Goal: Information Seeking & Learning: Get advice/opinions

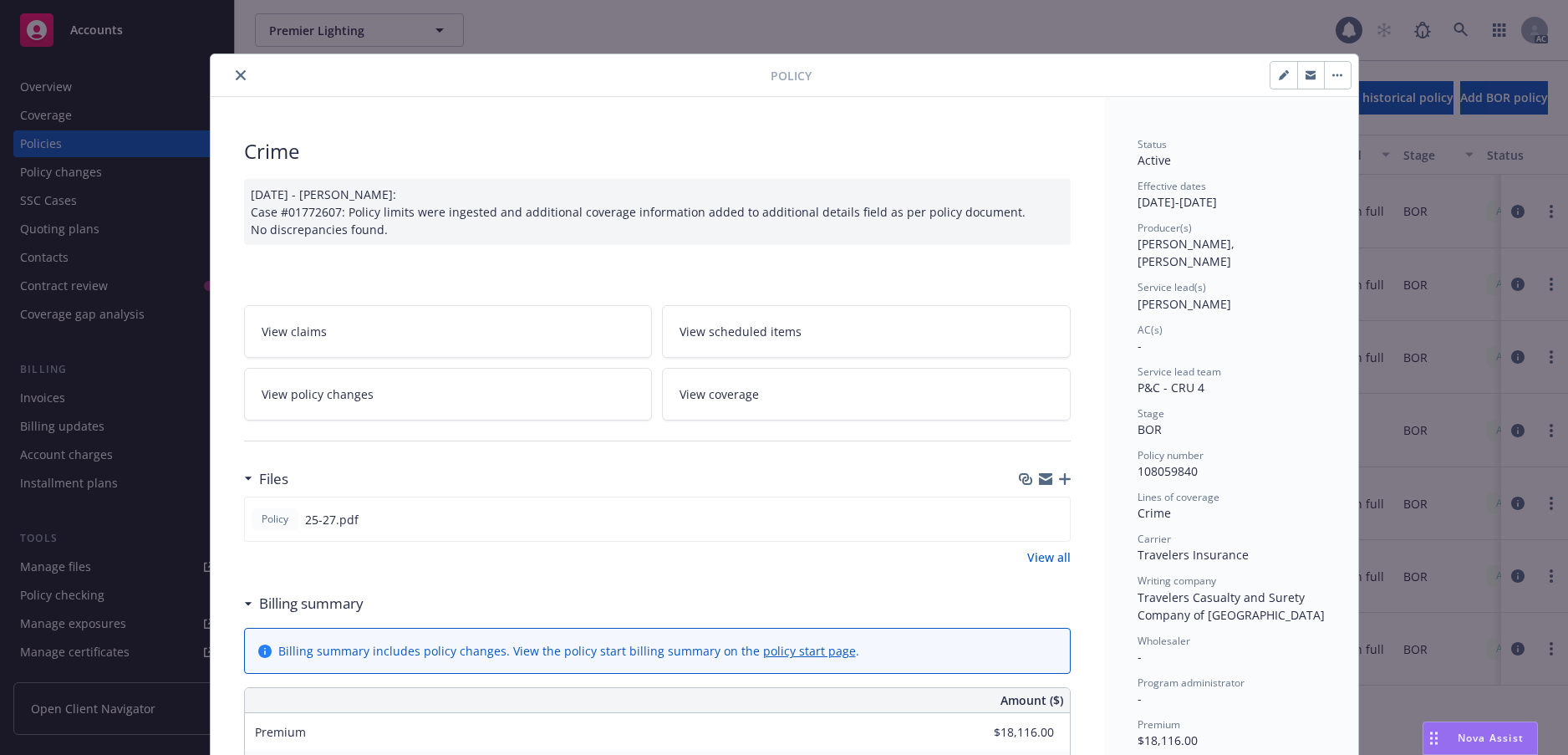
click at [246, 80] on icon "close" at bounding box center [241, 75] width 10 height 10
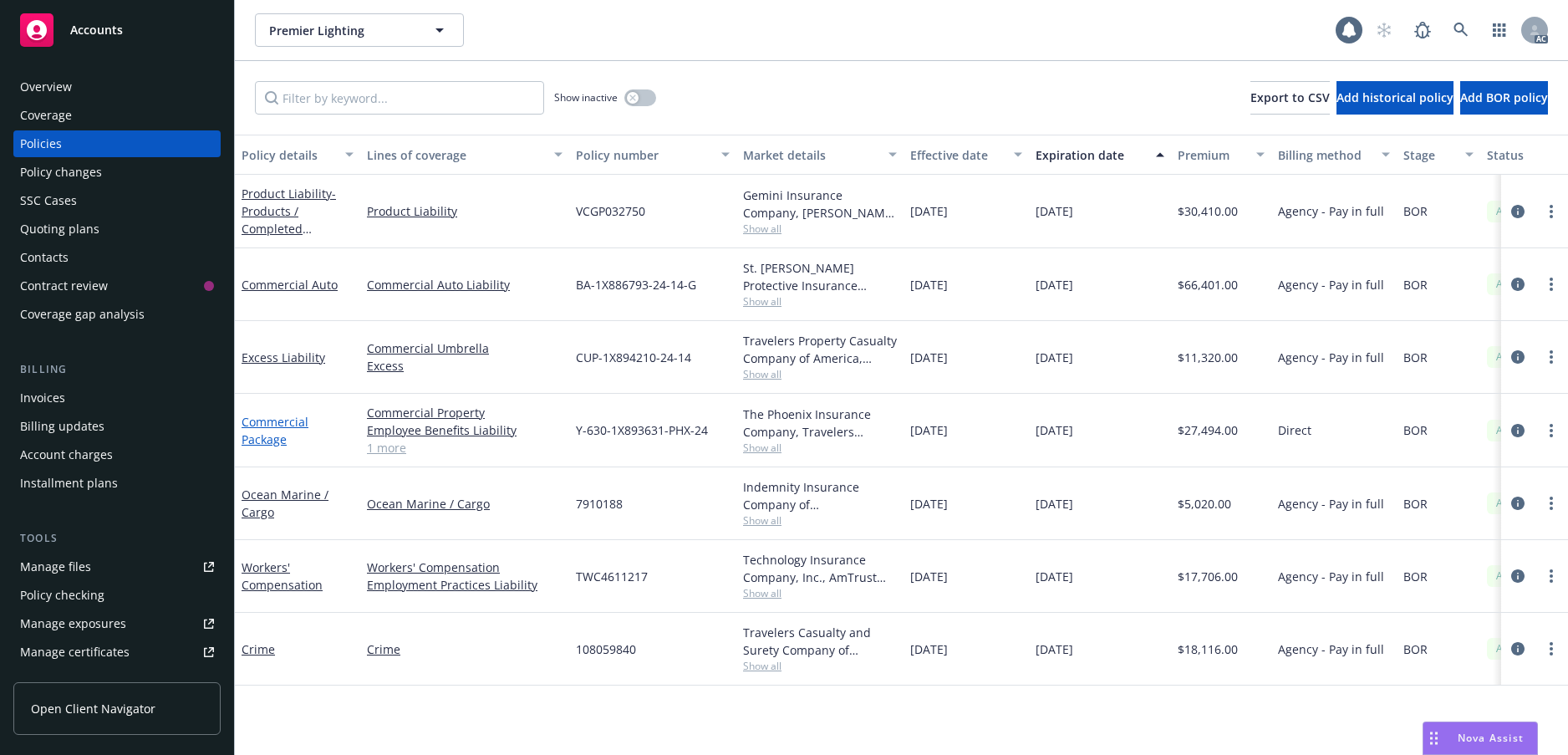
click at [262, 435] on link "Commercial Package" at bounding box center [275, 430] width 67 height 33
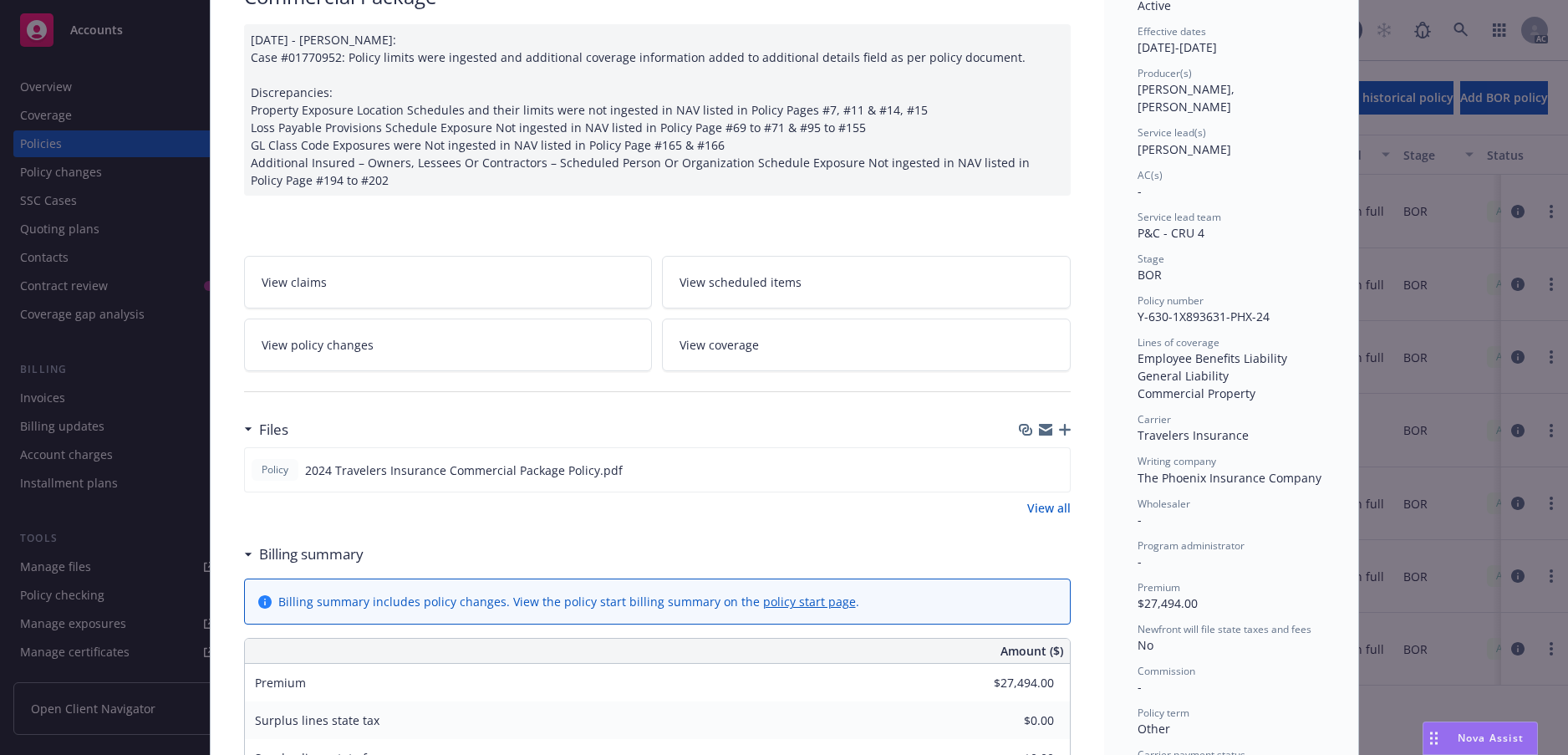
scroll to position [167, 0]
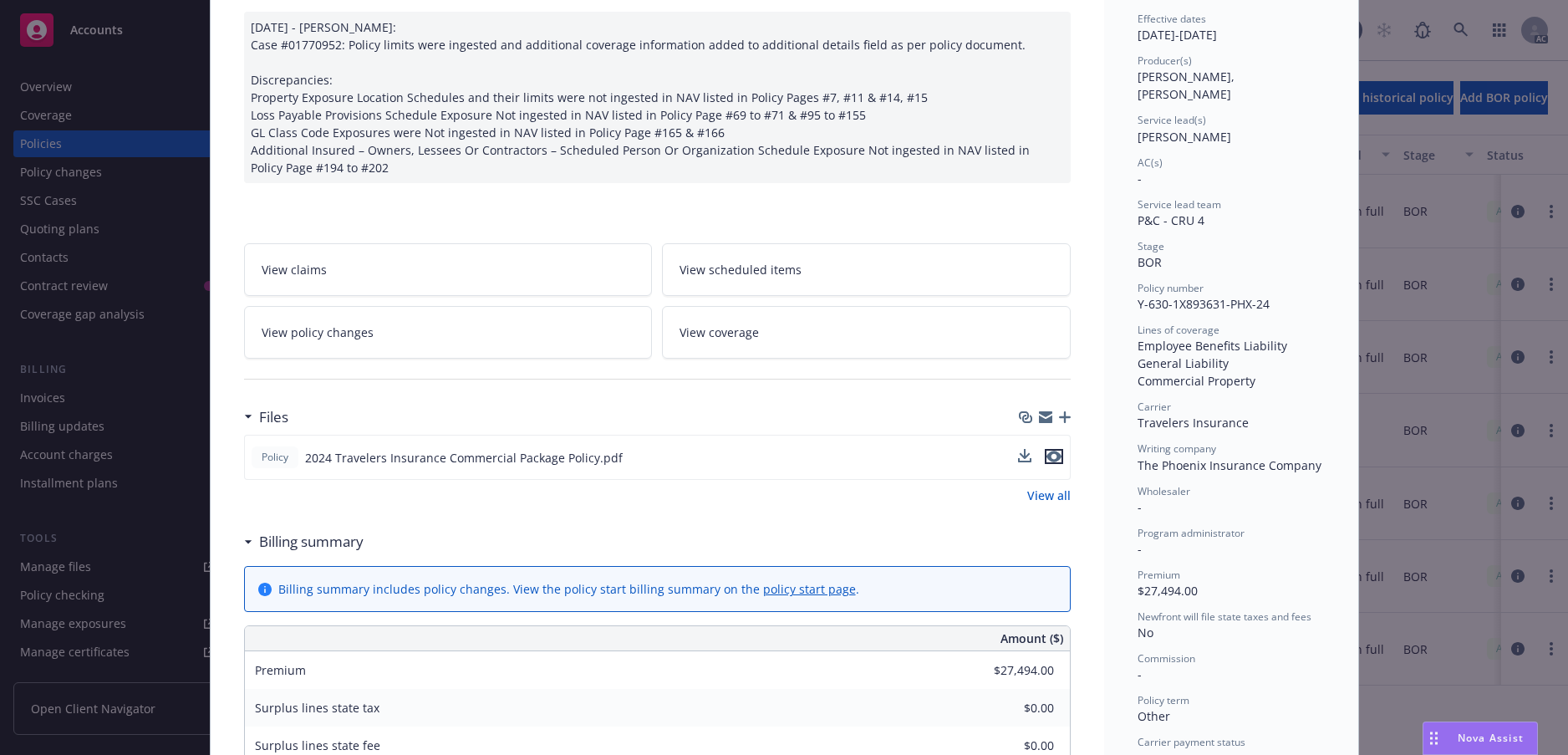
click at [1048, 463] on icon "preview file" at bounding box center [1054, 457] width 15 height 12
click at [1475, 723] on div "Nova Assist" at bounding box center [1480, 738] width 114 height 32
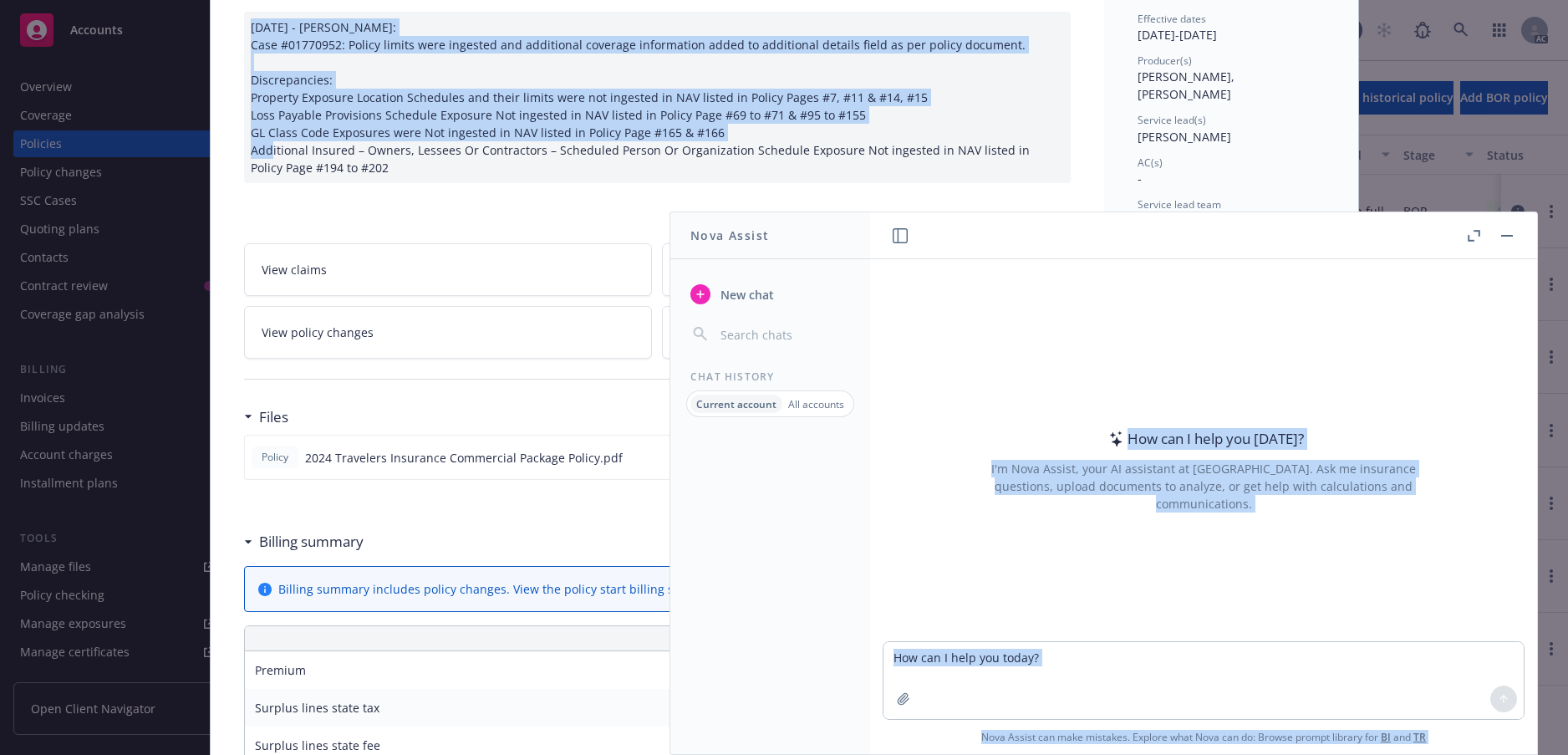
drag, startPoint x: 1162, startPoint y: 244, endPoint x: 1011, endPoint y: 159, distance: 173.3
click at [1012, 159] on body "Accounts Overview Coverage Policies Policy changes SSC Cases Quoting plans Cont…" at bounding box center [784, 378] width 1568 height 755
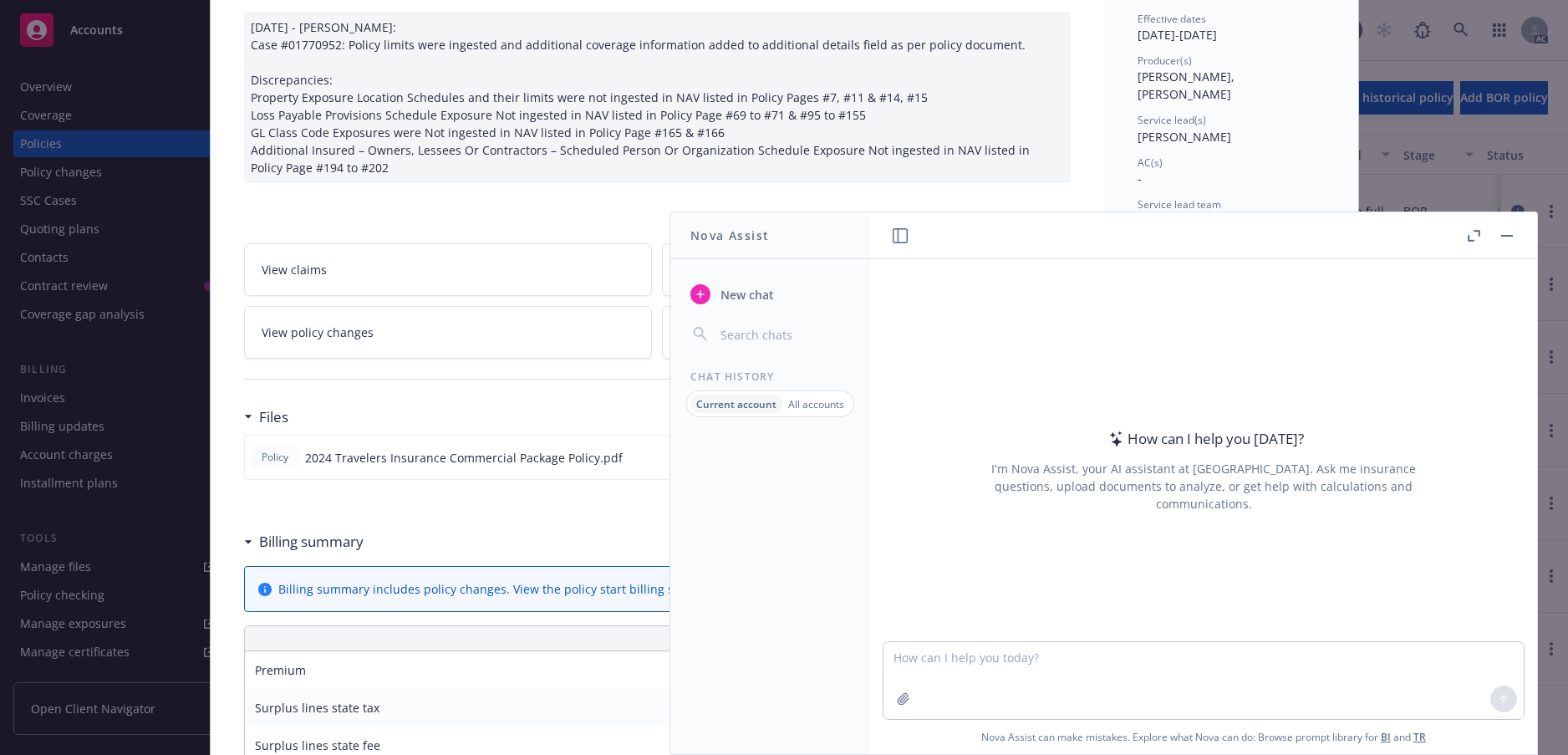
click at [1046, 329] on div "How can I help you [DATE]? I'm Nova Assist, your AI assistant at Newfront. Ask …" at bounding box center [1203, 451] width 667 height 383
click at [1045, 512] on div "I'm Nova Assist, your AI assistant at [GEOGRAPHIC_DATA]. Ask me insurance quest…" at bounding box center [1204, 487] width 469 height 53
click at [981, 648] on textarea at bounding box center [1204, 681] width 640 height 77
type textarea "grammar check"
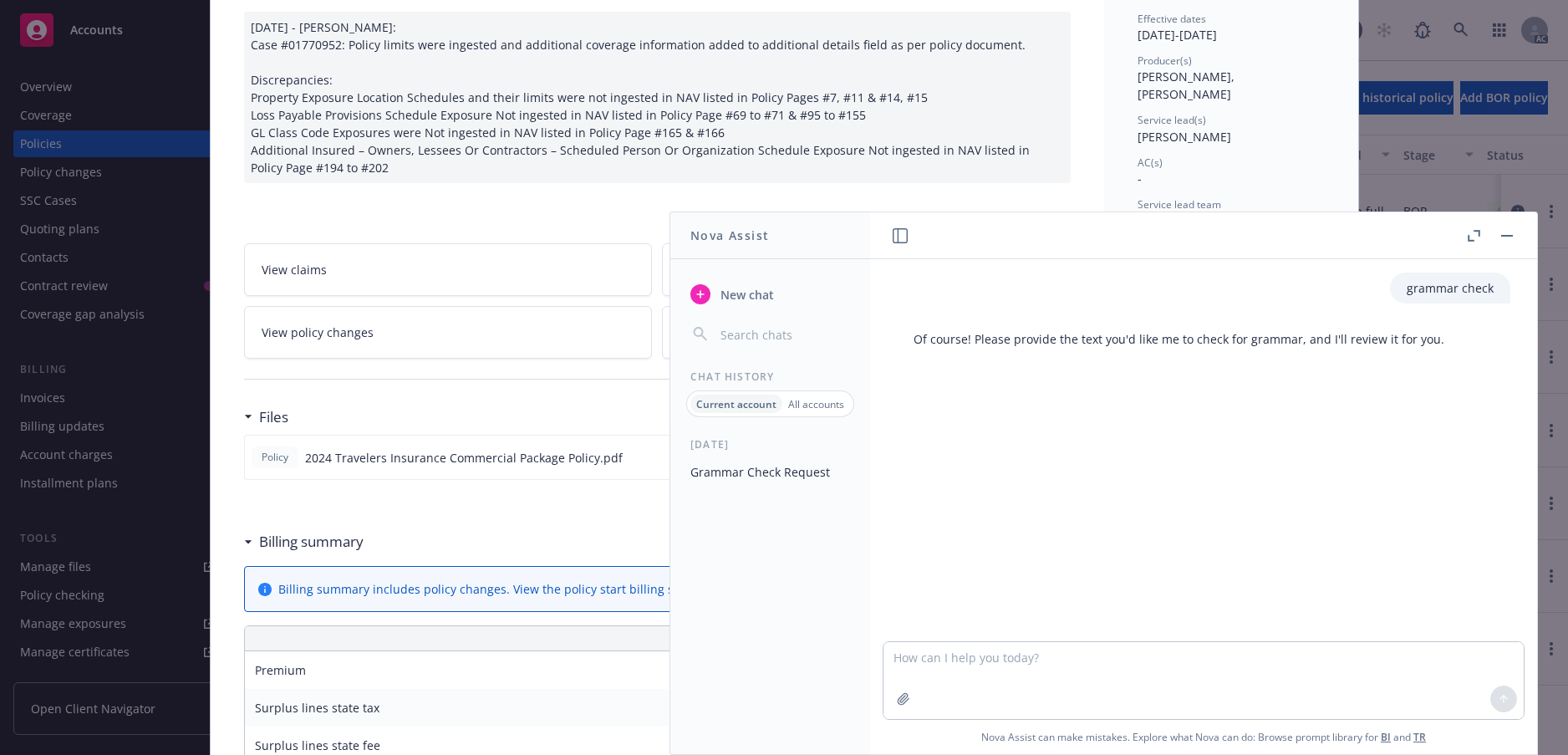
click at [1100, 428] on div "grammar check Of course! Please provide the text you'd like me to check for gra…" at bounding box center [1203, 451] width 667 height 383
click at [924, 654] on textarea at bounding box center [1204, 681] width 640 height 77
paste textarea "Lore ipsumdo, Si am co adipiscingeli sedd Eiusmod Temporin’u LA etdolore, Magna…"
type textarea "Lore ipsumdo, Si am co adipiscingeli sedd Eiusmod Temporin’u LA etdolore, Magna…"
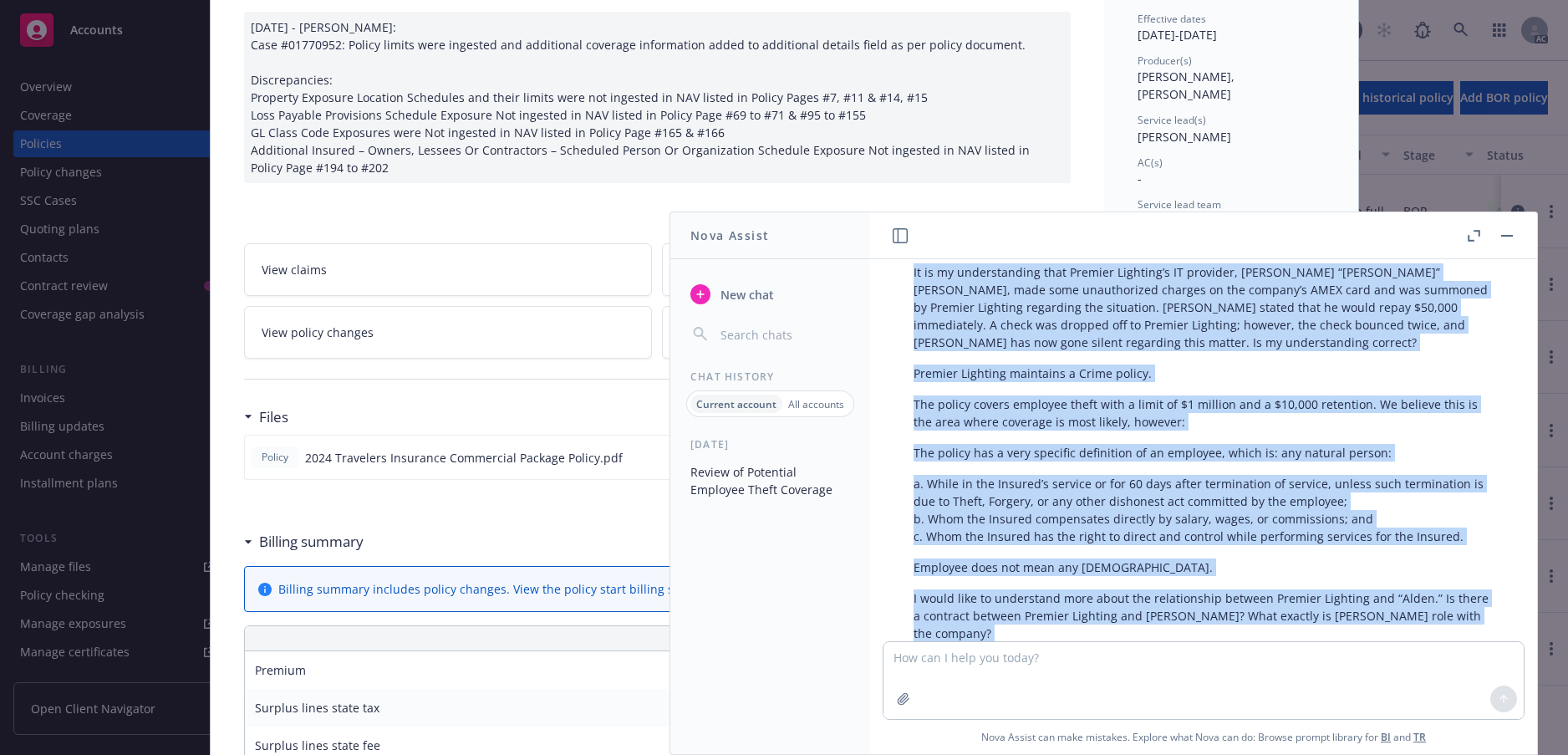
scroll to position [874, 0]
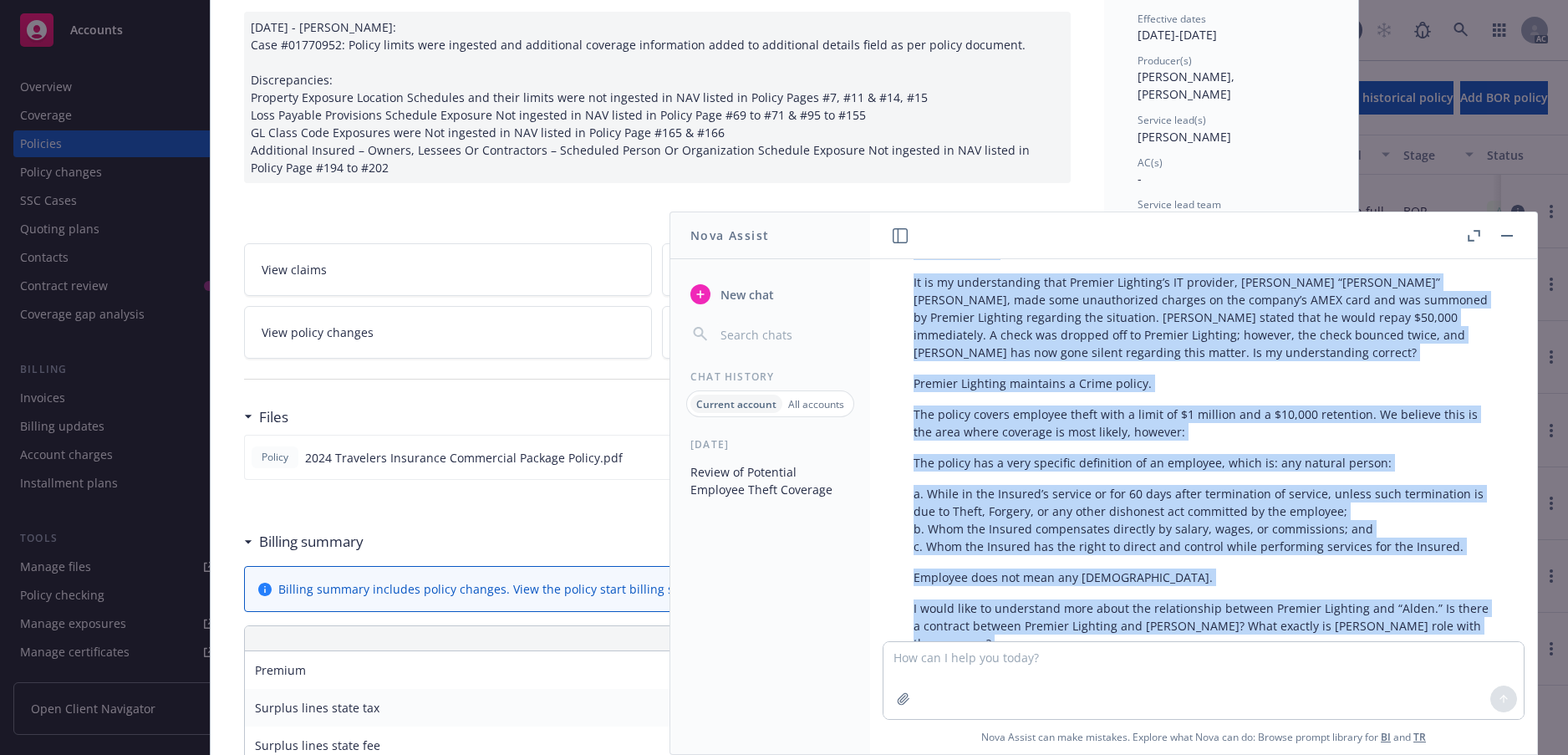
drag, startPoint x: 1262, startPoint y: 504, endPoint x: 920, endPoint y: 431, distance: 349.7
click at [920, 431] on div "Here is your revised text with suggestions for clarity and grammar: Good mornin…" at bounding box center [1204, 553] width 614 height 725
copy div "Lore ipsumdo, Si am co adipiscingeli sedd Eiusmod Temporin’u LA etdolore, Magna…"
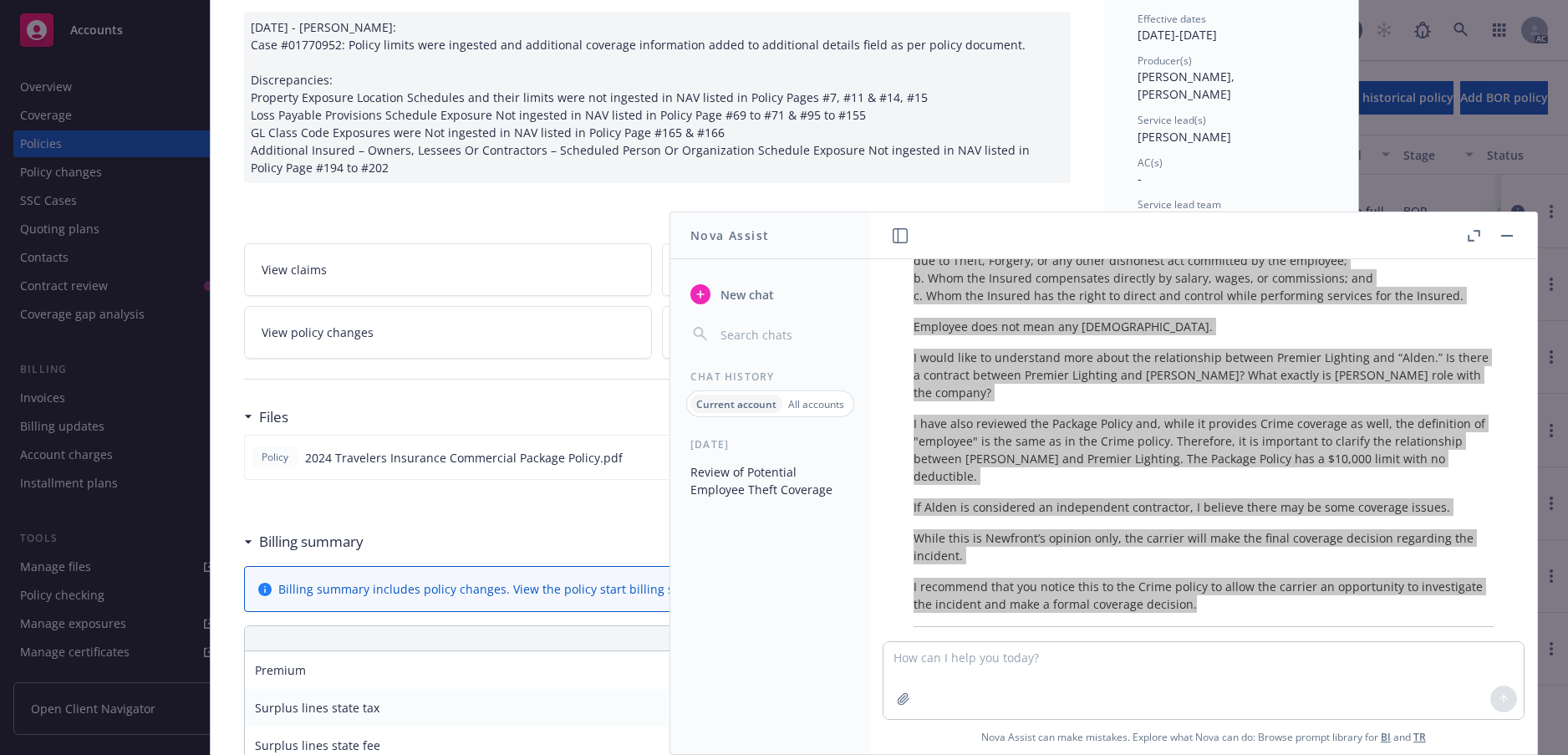
scroll to position [1292, 0]
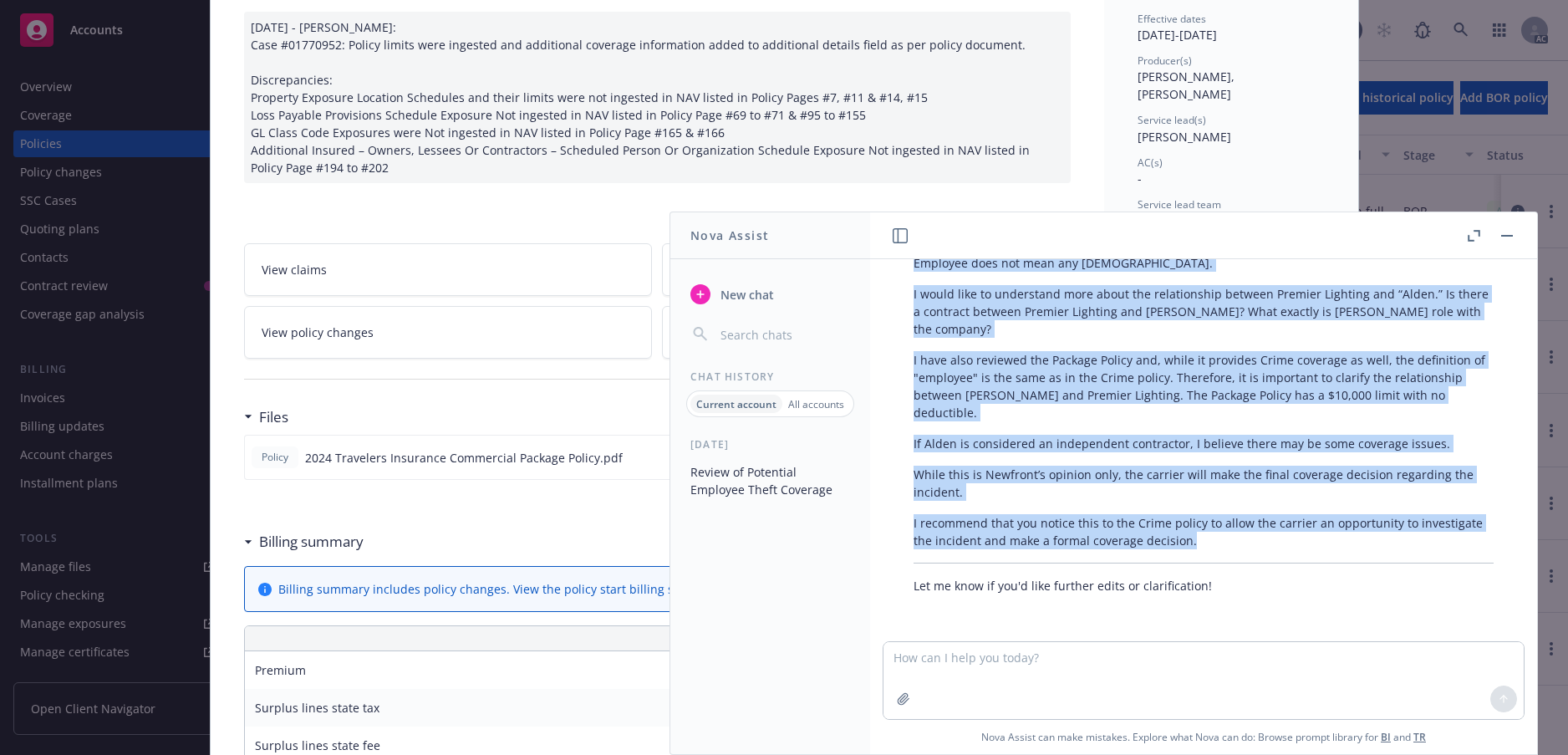
click at [1497, 246] on button "button" at bounding box center [1507, 236] width 20 height 20
